Goal: Information Seeking & Learning: Stay updated

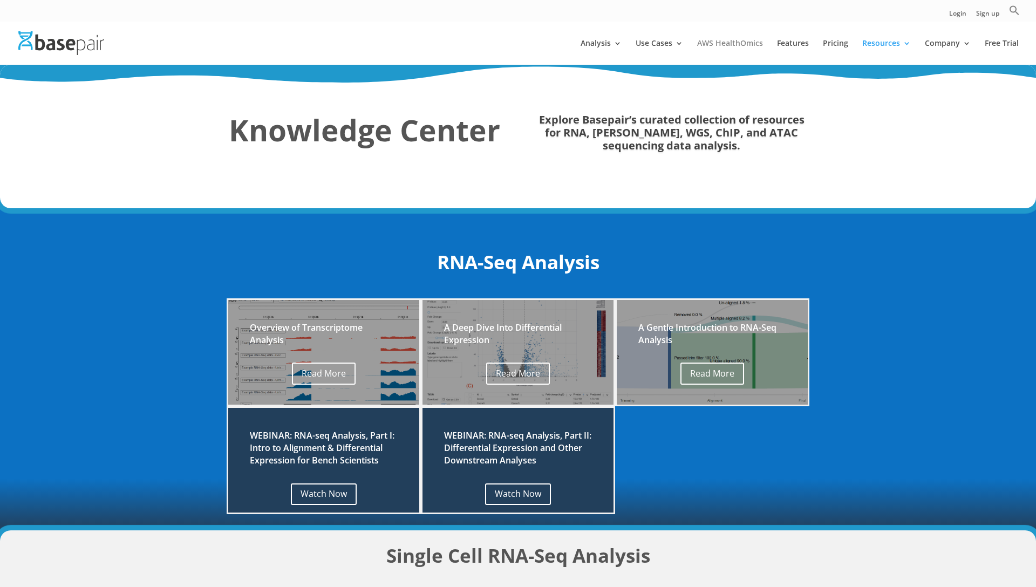
click at [724, 40] on link "AWS HealthOmics" at bounding box center [730, 51] width 66 height 25
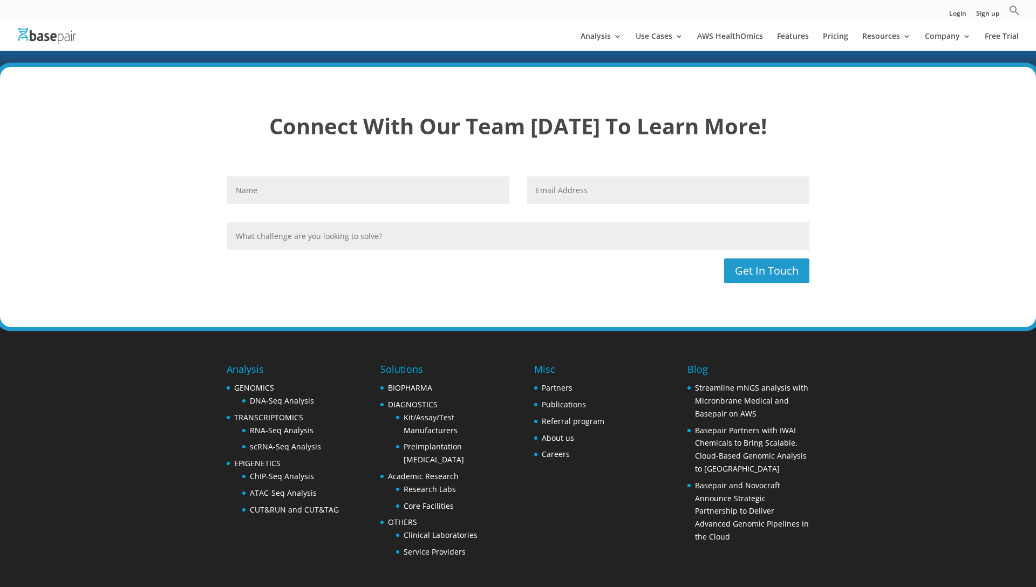
scroll to position [2883, 0]
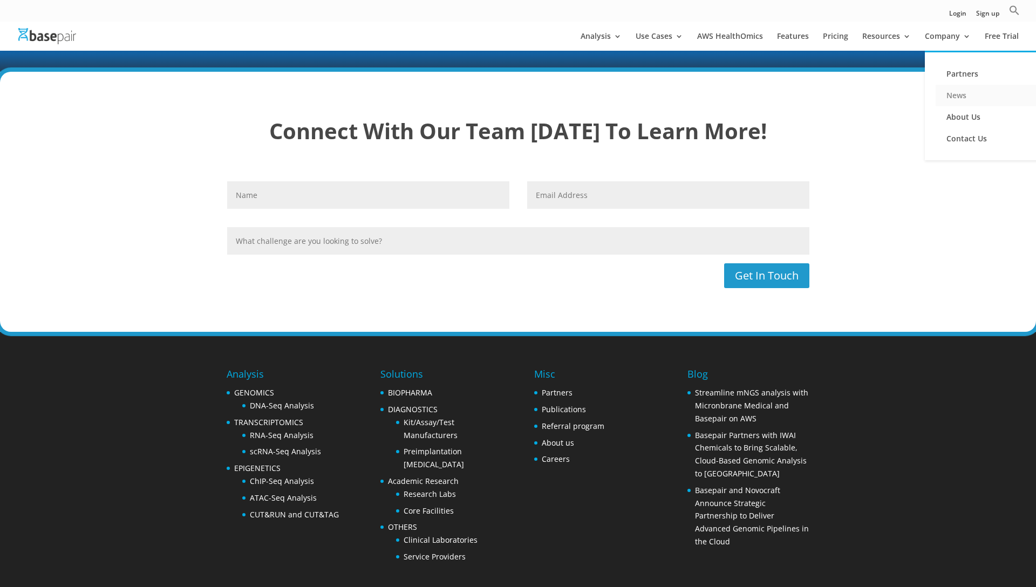
click at [959, 96] on link "News" at bounding box center [990, 96] width 108 height 22
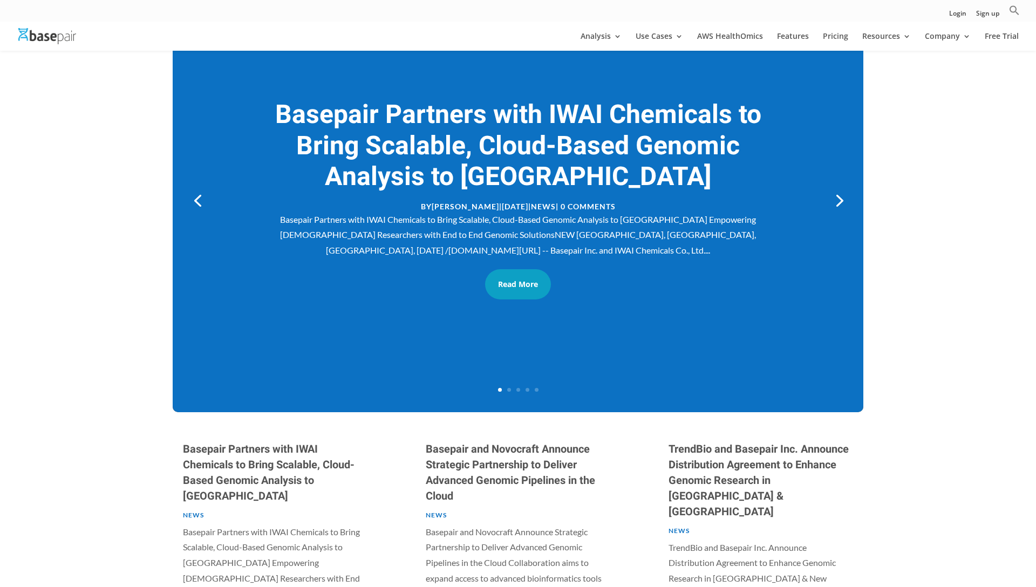
scroll to position [179, 0]
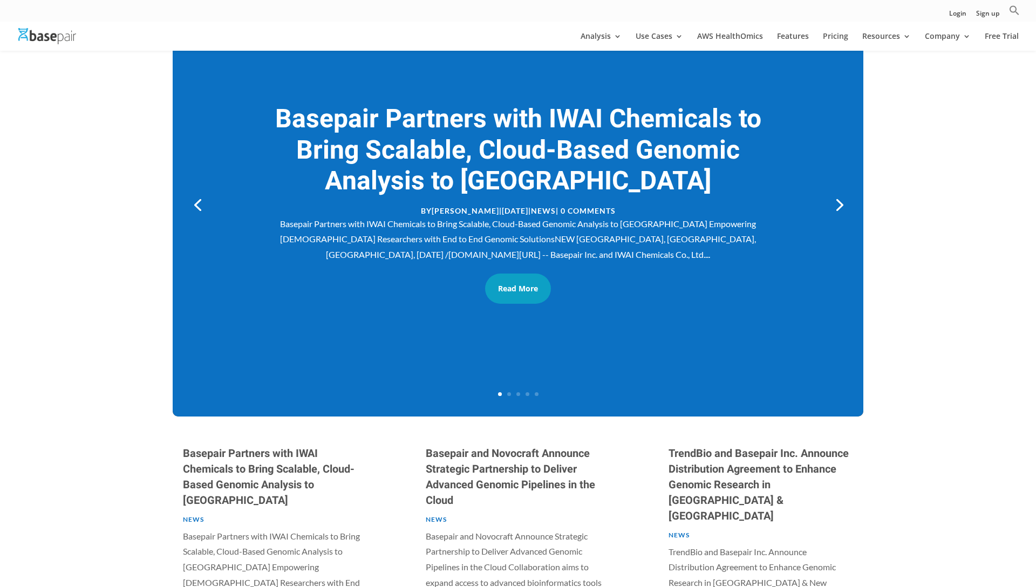
click at [837, 201] on link "Next" at bounding box center [839, 204] width 26 height 26
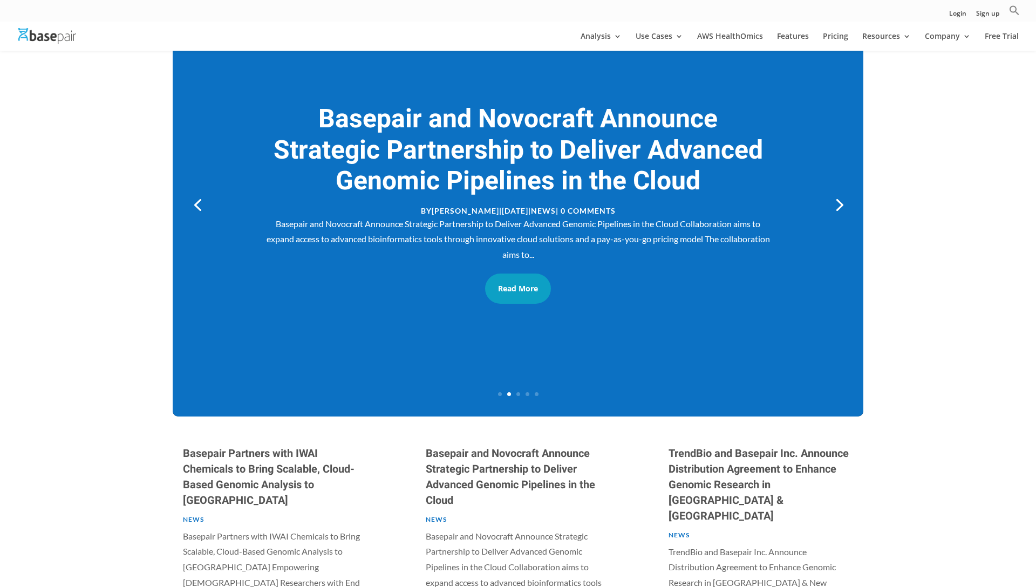
click at [838, 205] on link "Next" at bounding box center [839, 204] width 26 height 26
